Goal: Check status: Check status

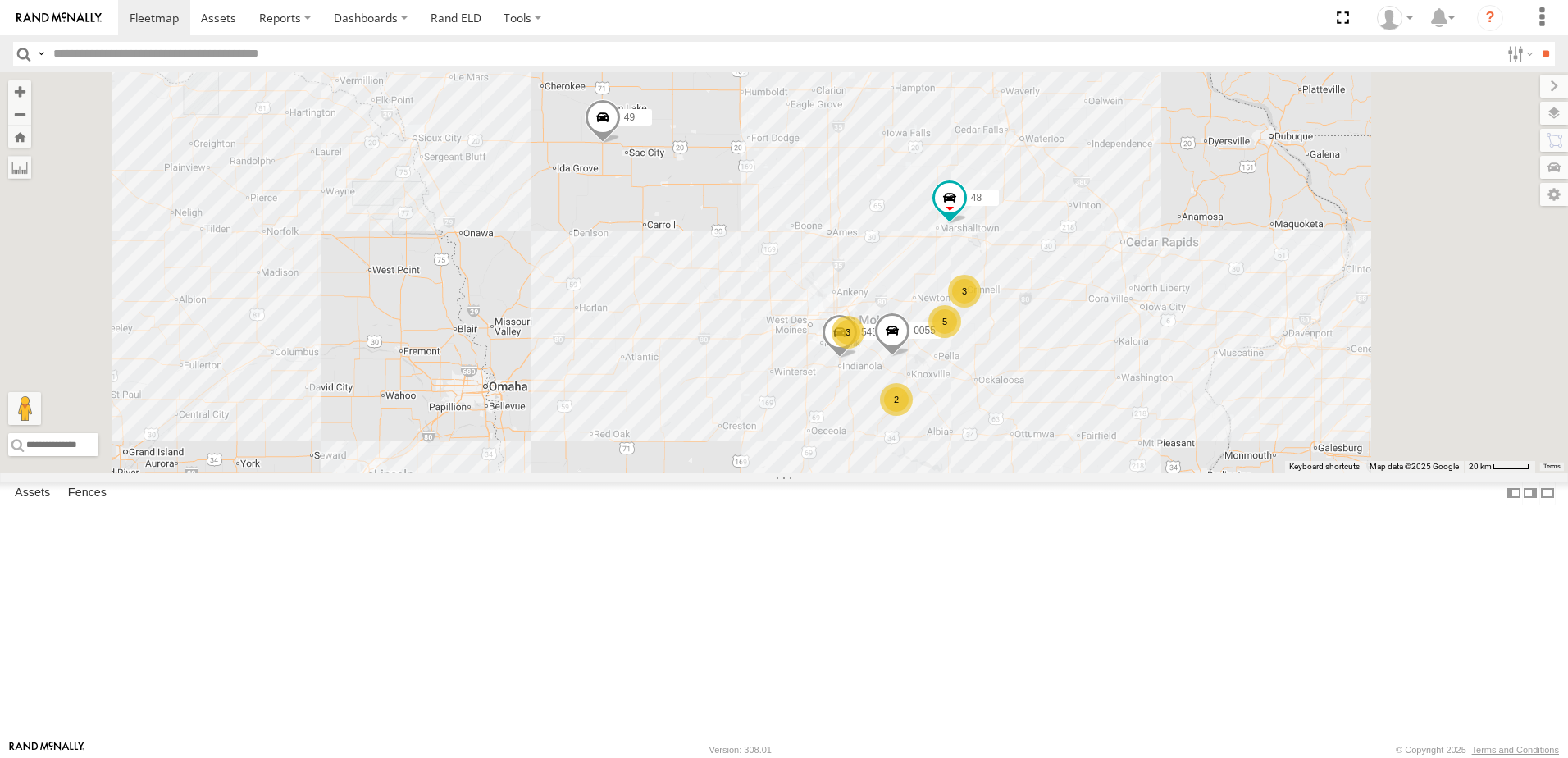
click at [0, 0] on div "47" at bounding box center [0, 0] width 0 height 0
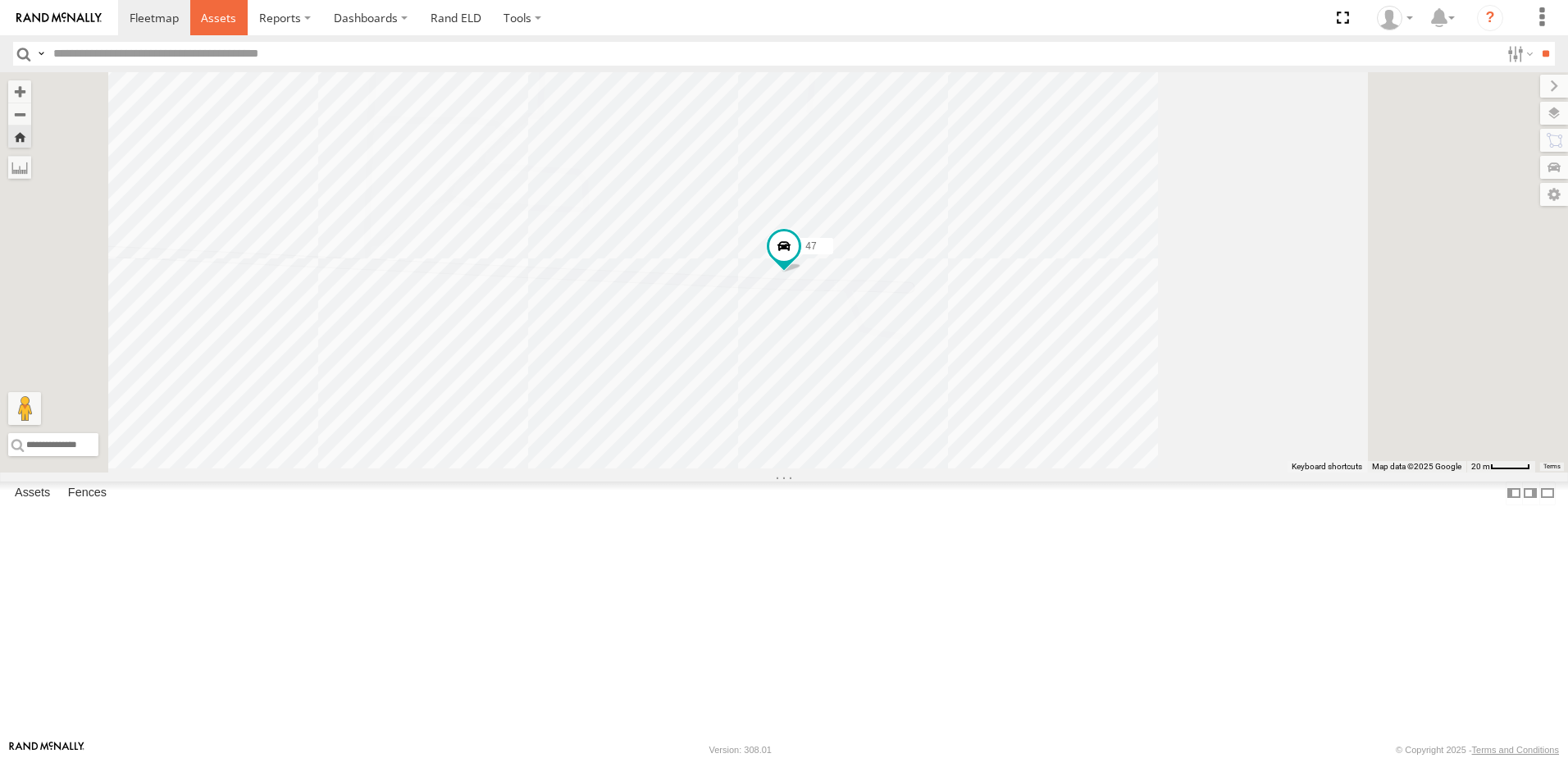
click at [222, 29] on link at bounding box center [219, 17] width 58 height 35
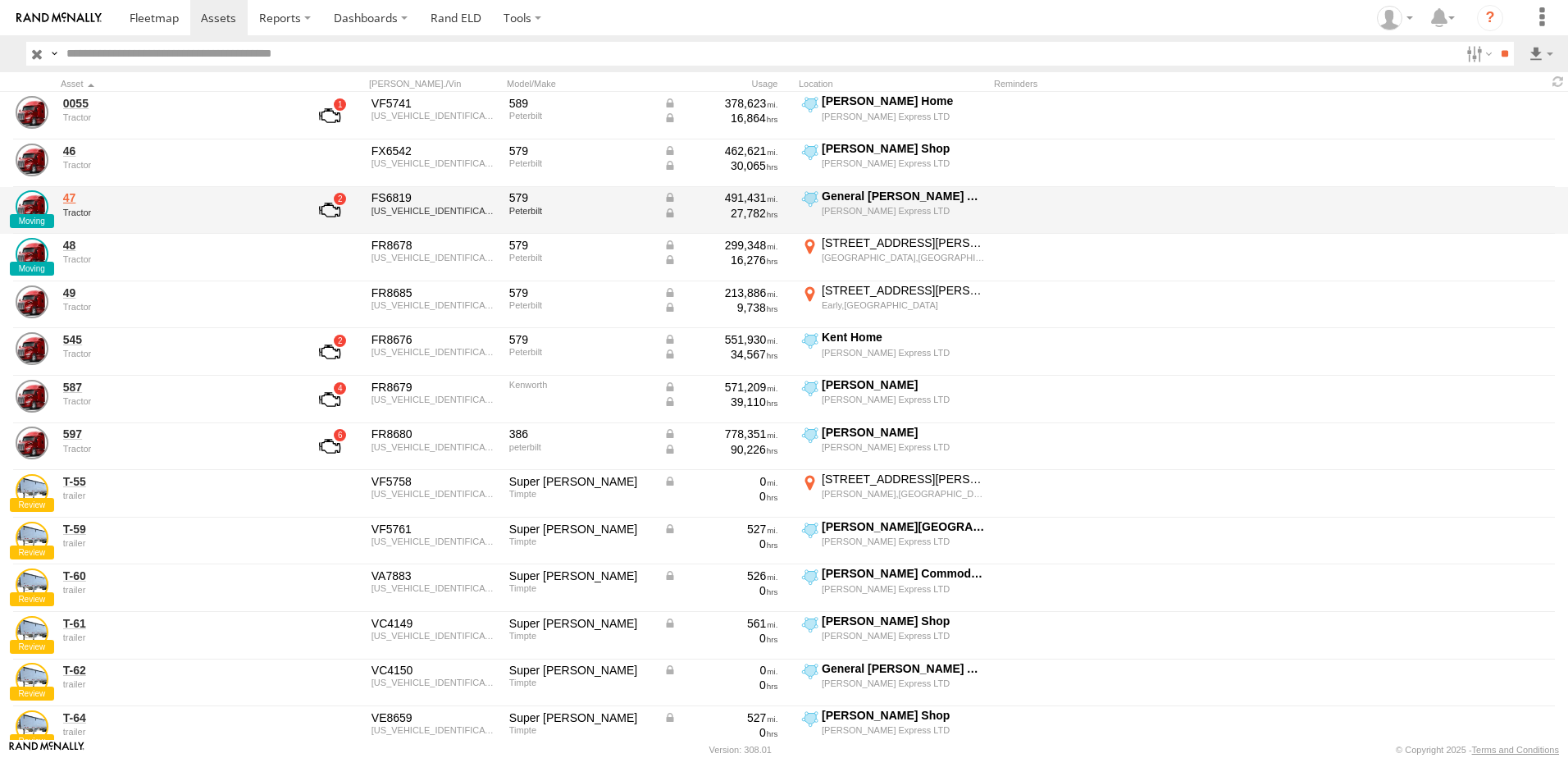
click at [75, 197] on link "47" at bounding box center [176, 197] width 225 height 15
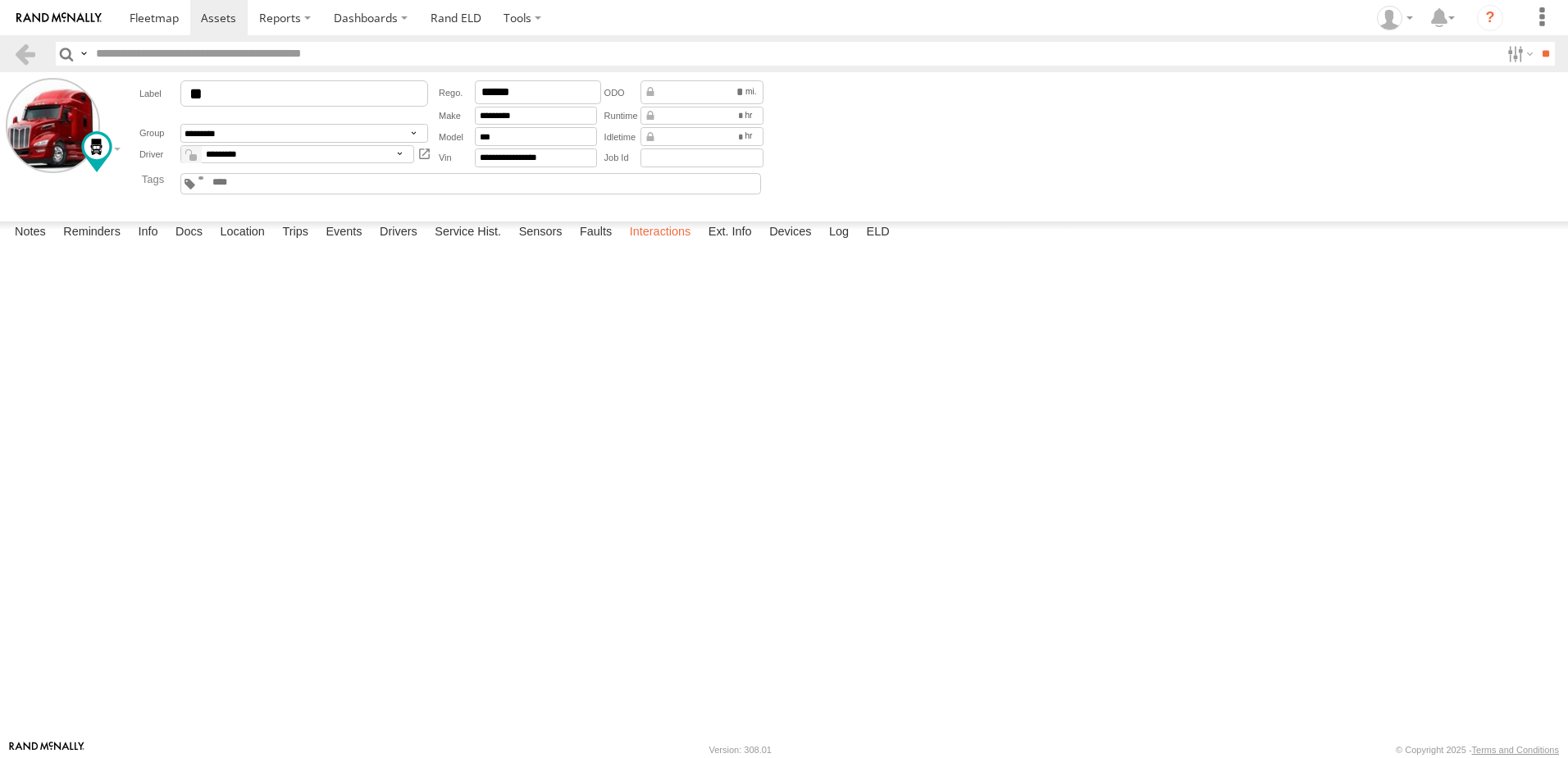
click at [664, 245] on label "Interactions" at bounding box center [661, 233] width 78 height 23
click at [0, 0] on div "General [PERSON_NAME] Avon" at bounding box center [0, 0] width 0 height 0
click at [0, 0] on div "ENTERED" at bounding box center [0, 0] width 0 height 0
